Goal: Task Accomplishment & Management: Use online tool/utility

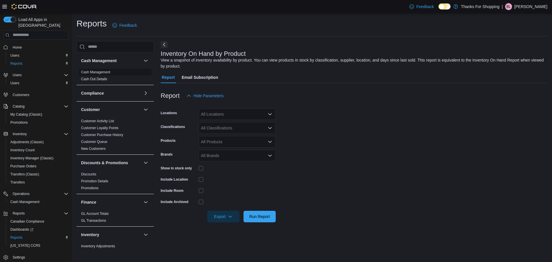
click at [102, 72] on link "Cash Management" at bounding box center [95, 72] width 29 height 4
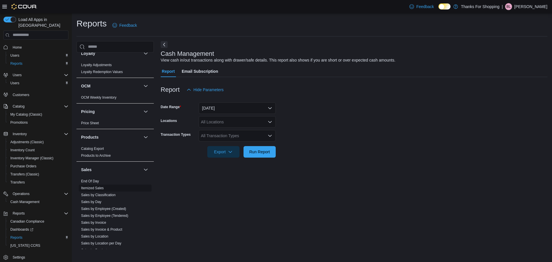
scroll to position [288, 0]
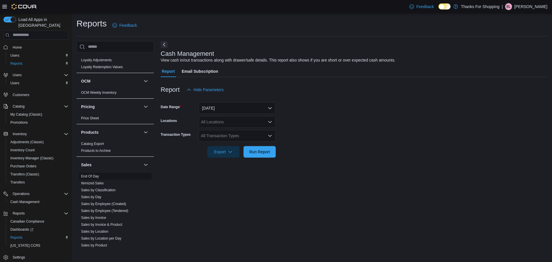
click at [95, 177] on link "End Of Day" at bounding box center [90, 176] width 18 height 4
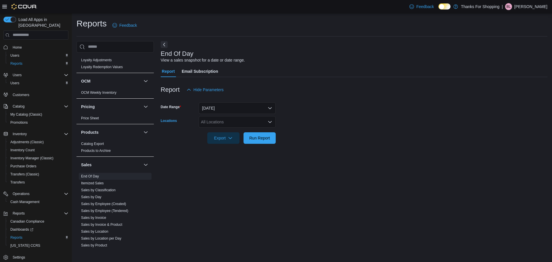
click at [231, 121] on div "All Locations" at bounding box center [237, 122] width 77 height 12
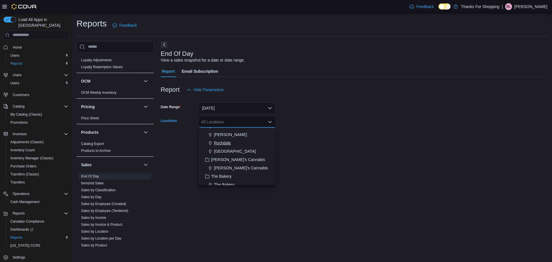
scroll to position [93, 0]
click at [221, 131] on span "Acre 21" at bounding box center [221, 130] width 14 height 6
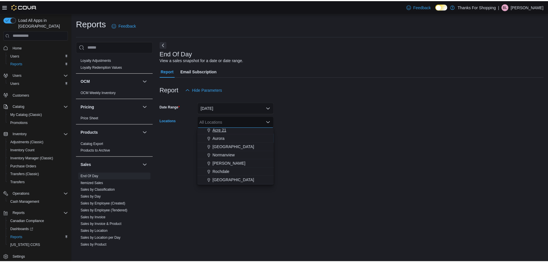
scroll to position [92, 0]
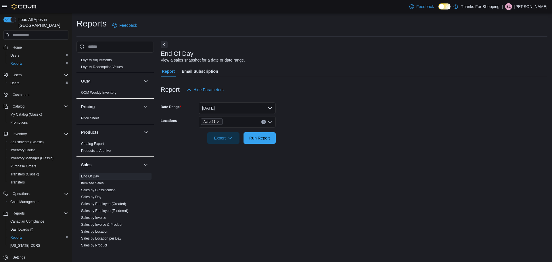
click at [306, 118] on form "Date Range [DATE] Locations Acre 21 Export Run Report" at bounding box center [354, 119] width 387 height 48
click at [267, 141] on span "Run Report" at bounding box center [259, 138] width 25 height 12
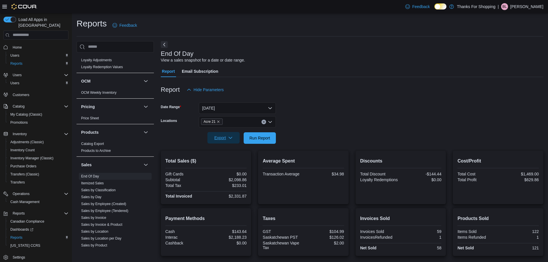
click at [231, 135] on span "Export" at bounding box center [223, 138] width 25 height 12
click at [232, 161] on span "Export to Pdf" at bounding box center [224, 161] width 26 height 5
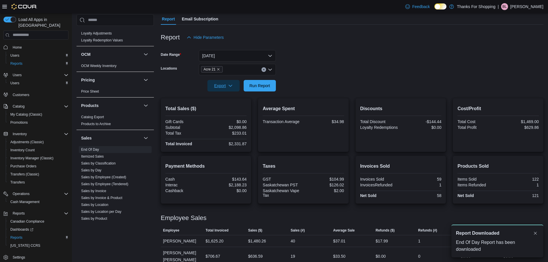
scroll to position [54, 0]
